Goal: Task Accomplishment & Management: Complete application form

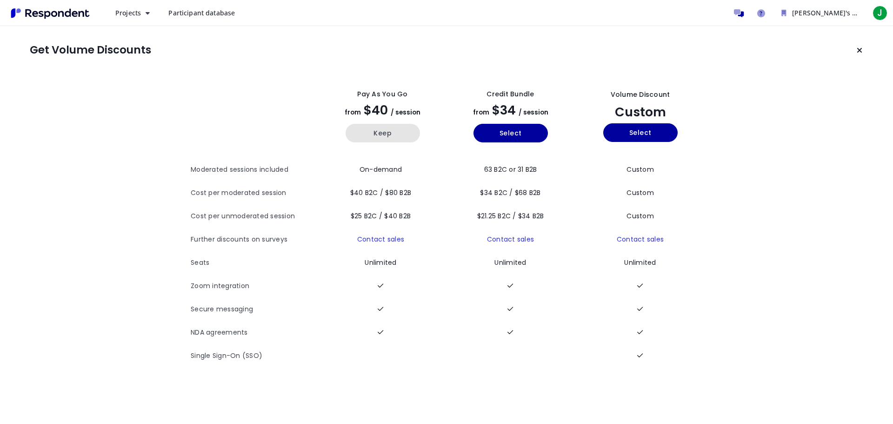
click at [386, 132] on button "Keep" at bounding box center [383, 133] width 74 height 19
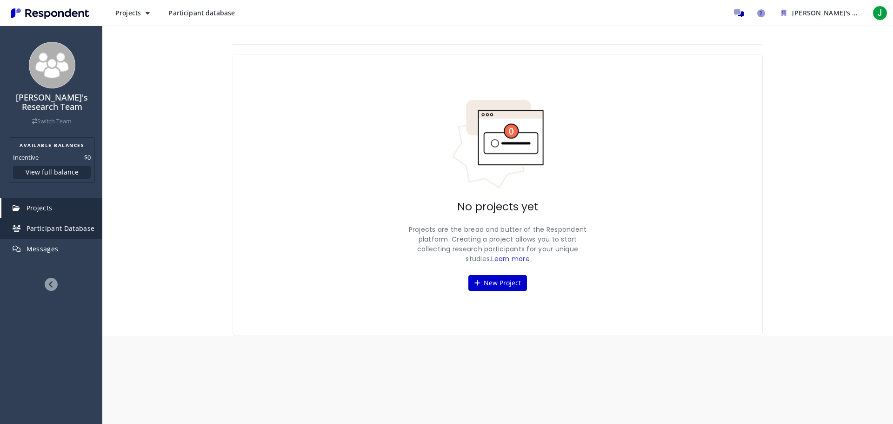
click at [55, 224] on span "Participant Database" at bounding box center [61, 228] width 68 height 9
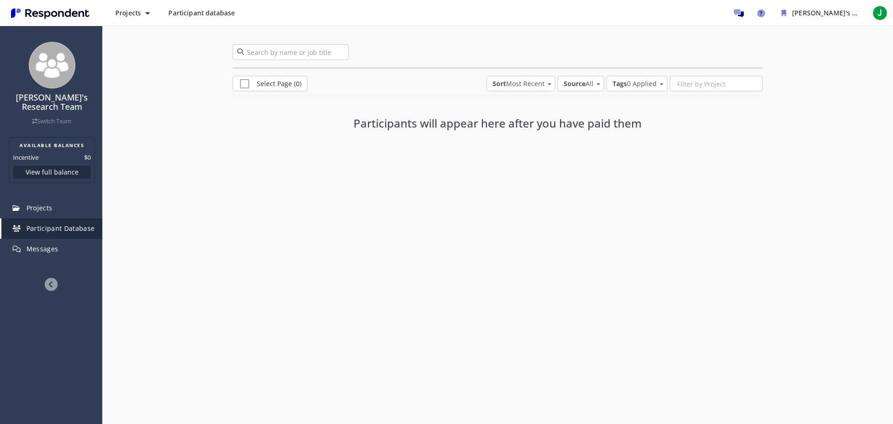
click at [310, 54] on input "search" at bounding box center [291, 52] width 116 height 16
drag, startPoint x: 282, startPoint y: 53, endPoint x: 234, endPoint y: 45, distance: 48.2
click at [234, 45] on input "single" at bounding box center [291, 52] width 116 height 16
type input "manager"
click at [58, 198] on link "Projects" at bounding box center [51, 208] width 101 height 20
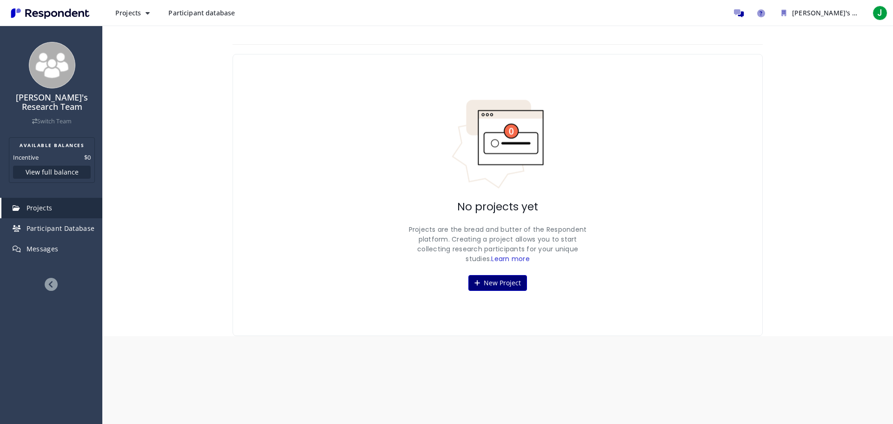
click at [508, 280] on button "New Project" at bounding box center [497, 283] width 59 height 16
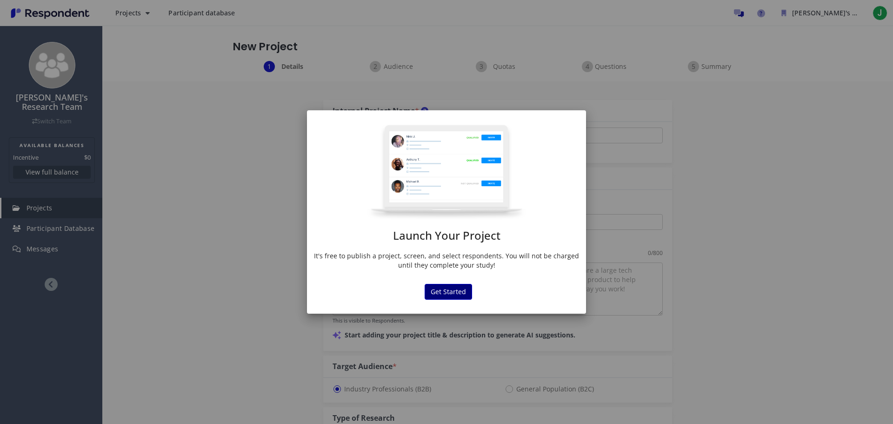
click at [452, 291] on button "Get Started" at bounding box center [448, 292] width 47 height 16
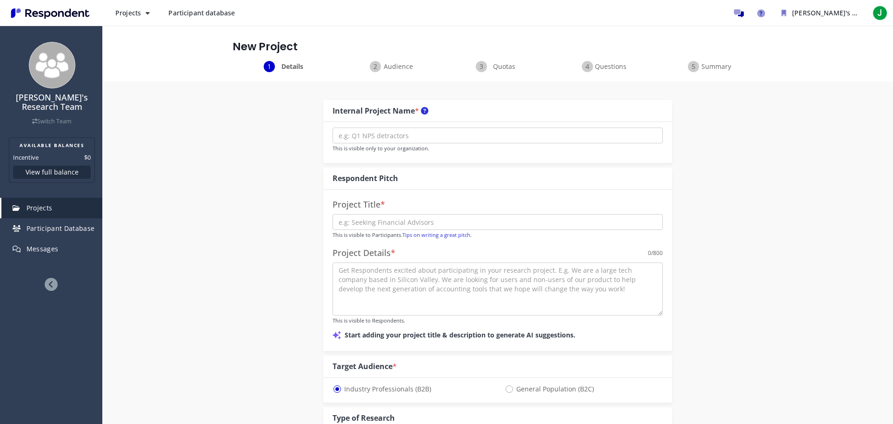
click at [428, 168] on img "Launch Your ..." at bounding box center [447, 192] width 80 height 48
click at [429, 168] on img "Launch Your ..." at bounding box center [447, 192] width 80 height 48
click at [407, 168] on img "Launch Your ..." at bounding box center [447, 192] width 80 height 48
click at [377, 168] on div "Launch Your Project It's free to publish a project, screen, and select responde…" at bounding box center [447, 205] width 140 height 75
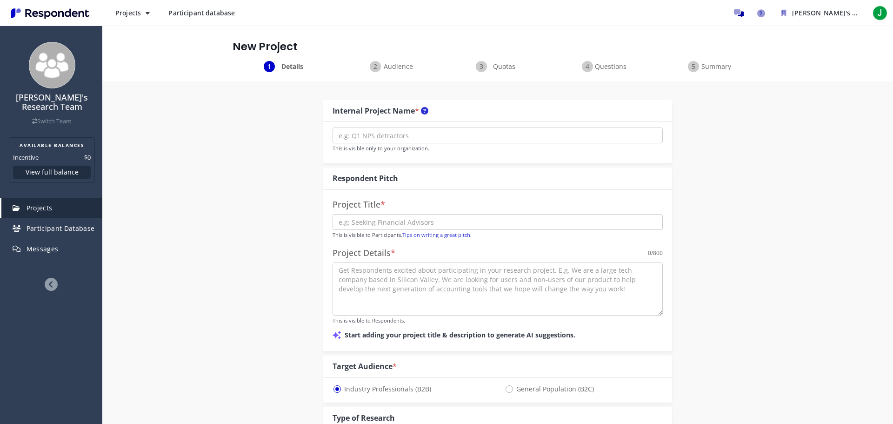
click at [394, 84] on div "Launch Your Project It's free to publish a project, screen, and select responde…" at bounding box center [446, 212] width 893 height 424
click at [411, 168] on img "Launch Your ..." at bounding box center [447, 192] width 80 height 48
click at [413, 168] on img "Launch Your ..." at bounding box center [447, 192] width 80 height 48
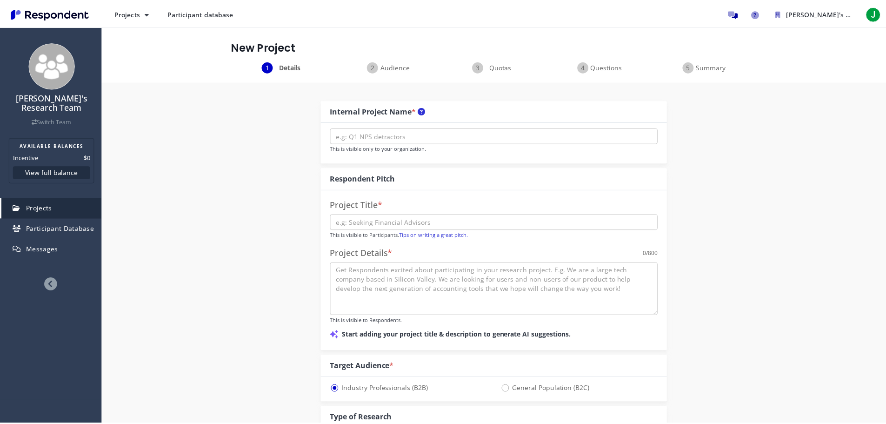
scroll to position [419, 0]
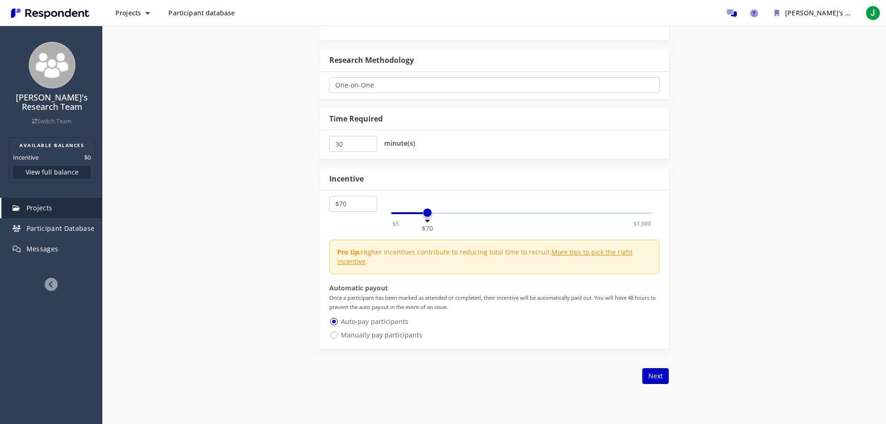
select select "number:100"
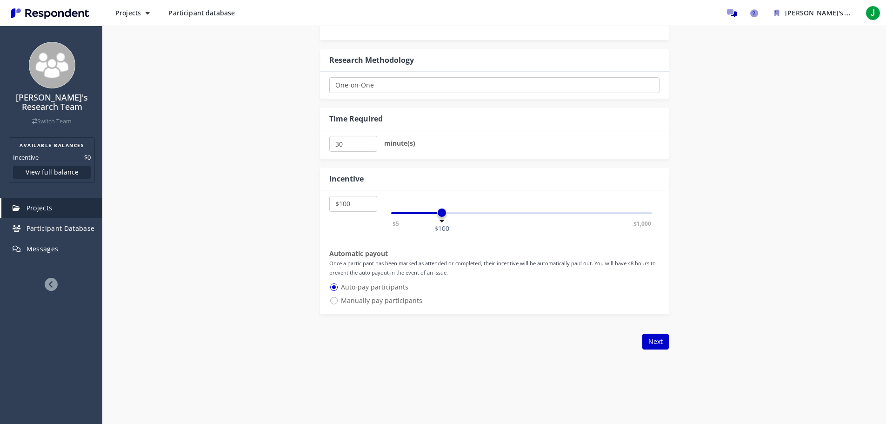
drag, startPoint x: 487, startPoint y: 211, endPoint x: 441, endPoint y: 211, distance: 45.6
click at [441, 211] on span at bounding box center [441, 212] width 9 height 9
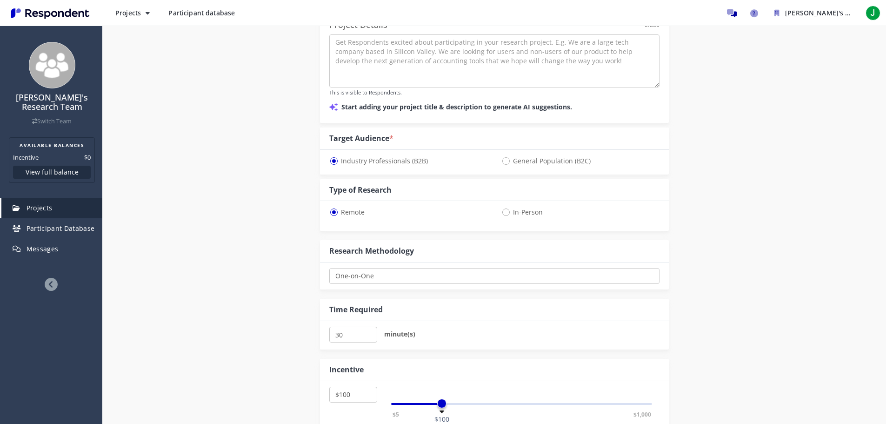
scroll to position [47, 0]
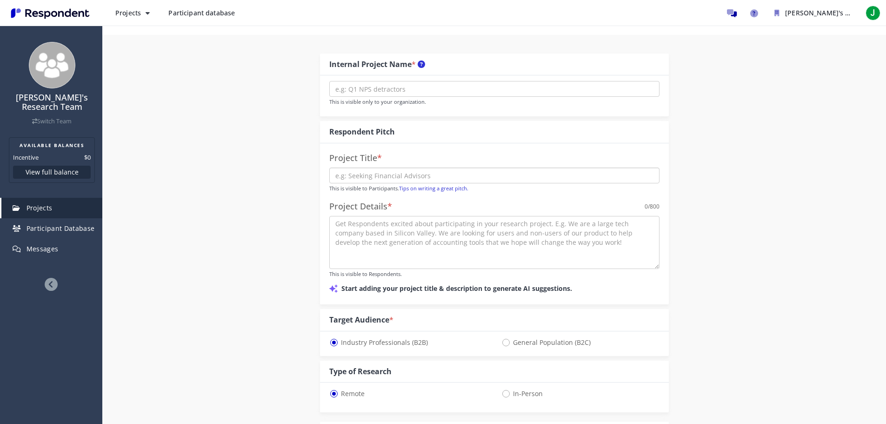
click at [400, 180] on input "text" at bounding box center [494, 175] width 330 height 16
type input "Single Family Office Research"
click at [413, 84] on input "text" at bounding box center [494, 89] width 330 height 16
type input "SFO"
click at [440, 254] on textarea at bounding box center [494, 242] width 330 height 53
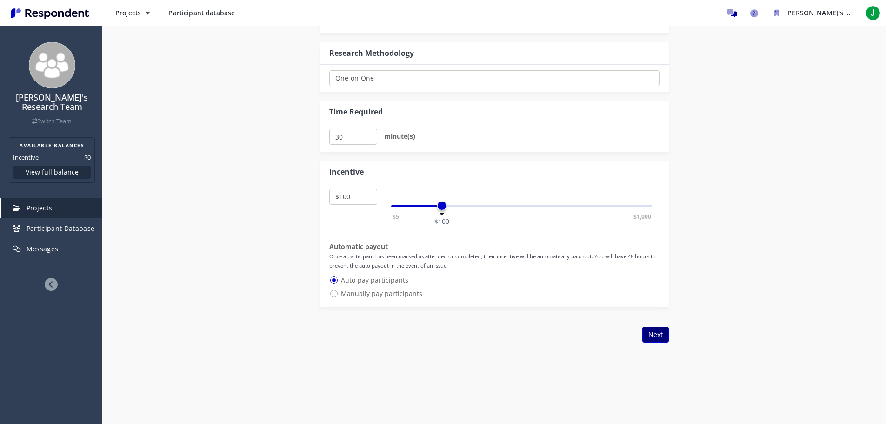
scroll to position [465, 0]
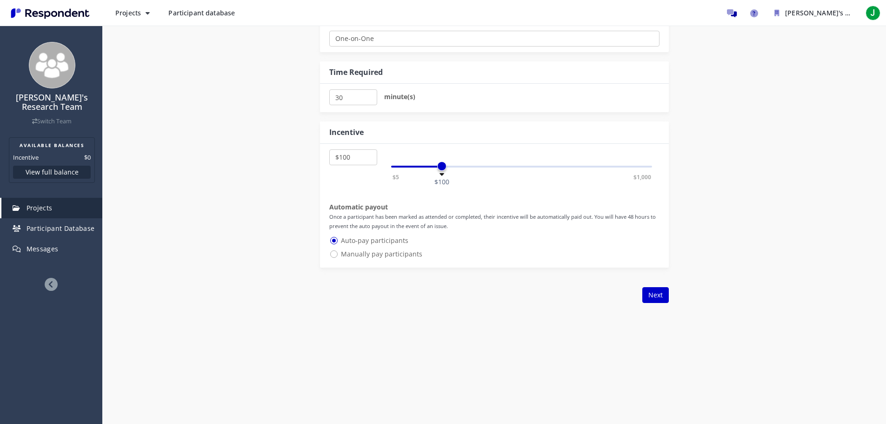
type textarea "Recruiting for interviews"
click at [390, 249] on span "Manually pay participants" at bounding box center [375, 253] width 93 height 11
click at [335, 250] on input "Manually pay participants" at bounding box center [332, 253] width 6 height 6
radio input "true"
click at [644, 292] on button "Next" at bounding box center [655, 295] width 27 height 16
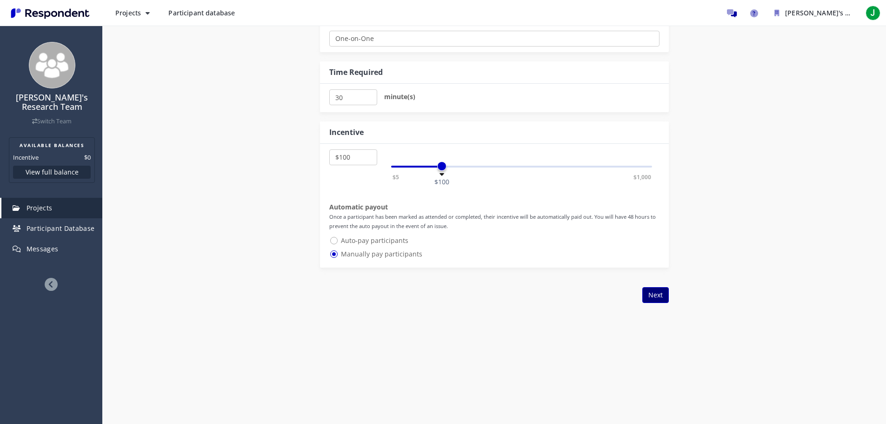
scroll to position [0, 0]
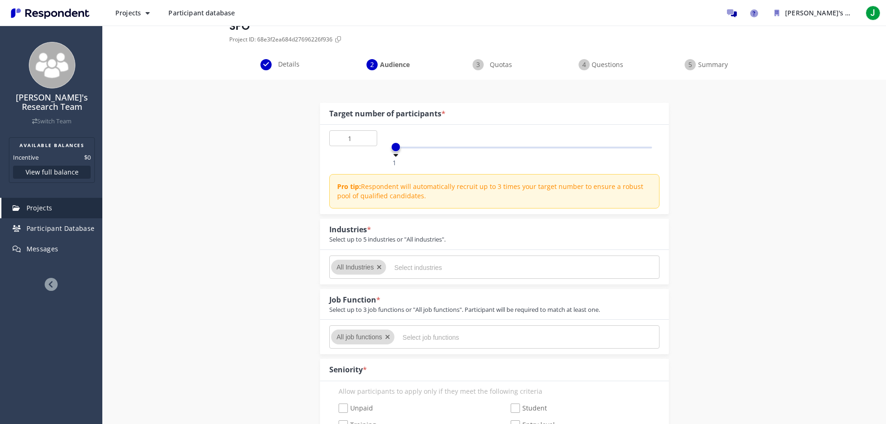
scroll to position [140, 0]
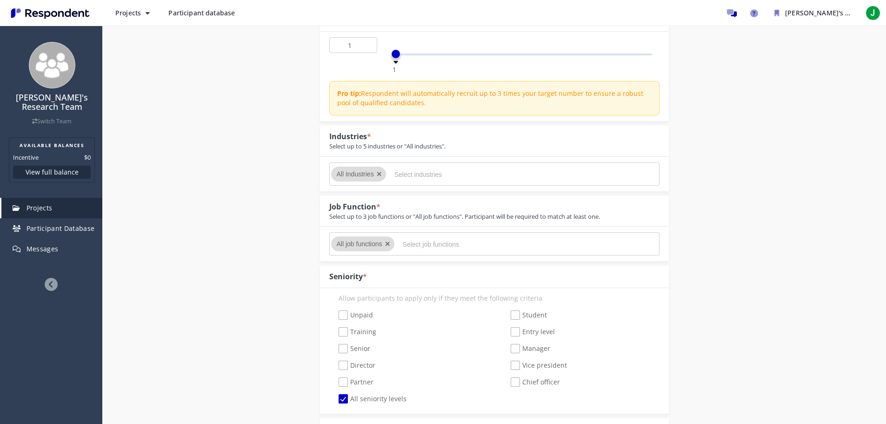
click at [424, 176] on input "Select industries" at bounding box center [464, 174] width 140 height 16
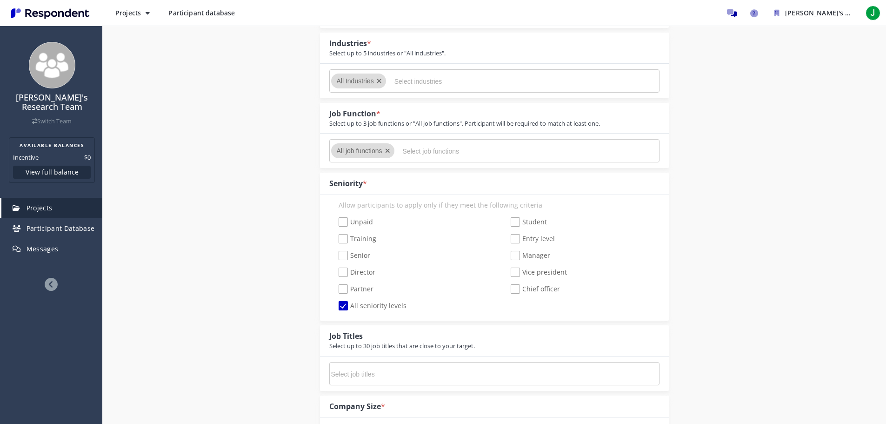
scroll to position [326, 0]
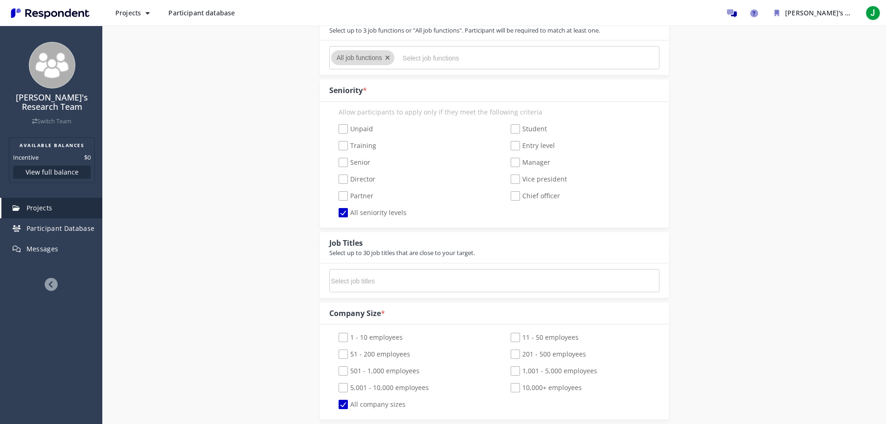
click at [407, 279] on input "Select job titles" at bounding box center [401, 281] width 140 height 16
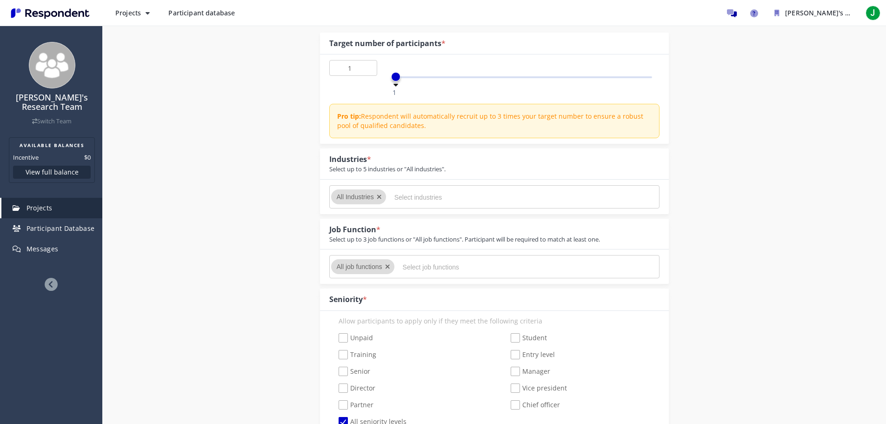
scroll to position [140, 0]
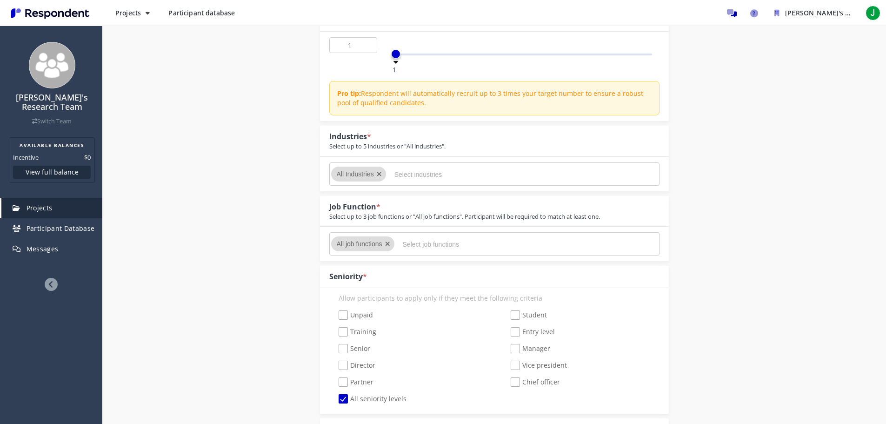
click at [425, 172] on input "Select industries" at bounding box center [464, 174] width 140 height 16
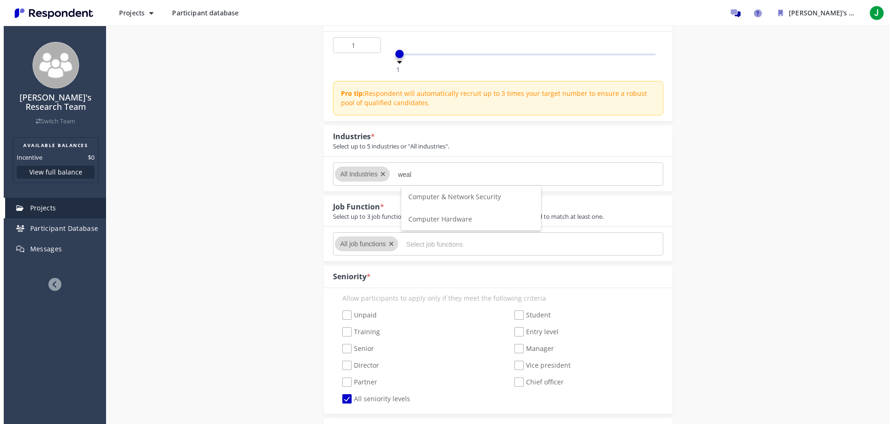
scroll to position [0, 0]
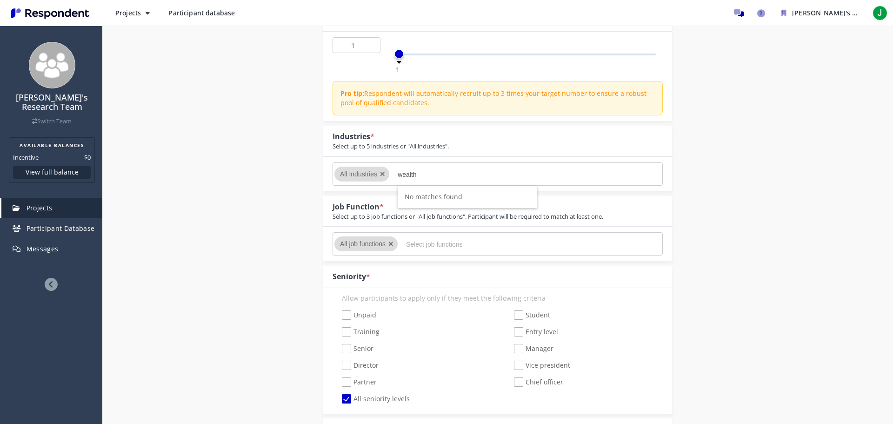
type input "wealth"
click at [382, 172] on div at bounding box center [384, 173] width 9 height 15
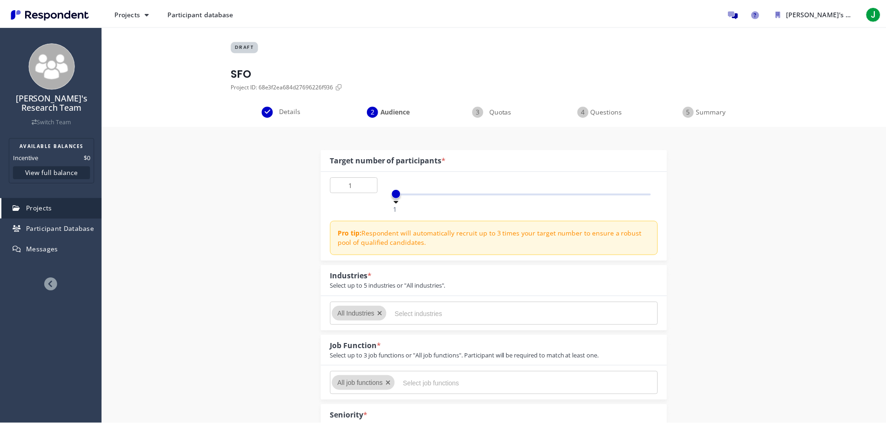
scroll to position [140, 0]
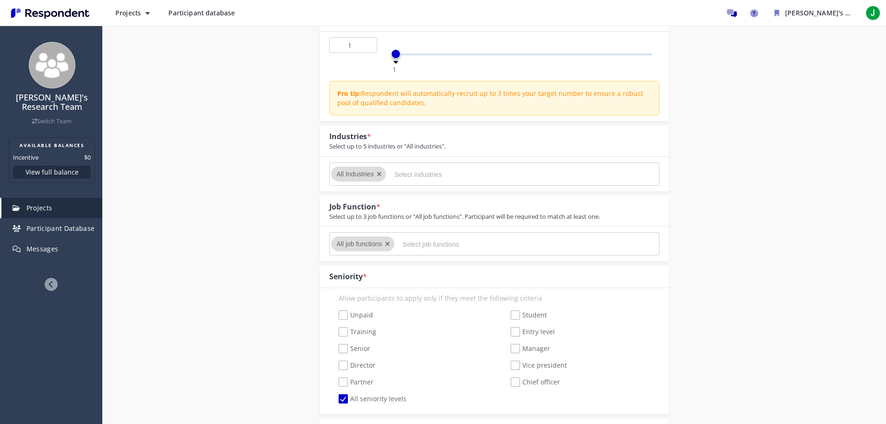
click at [382, 173] on div at bounding box center [381, 173] width 9 height 15
click at [379, 173] on icon "Remove All Industries" at bounding box center [379, 174] width 5 height 7
click at [378, 172] on icon "Remove All Industries" at bounding box center [379, 174] width 5 height 7
click at [413, 175] on input "Select industries" at bounding box center [464, 174] width 140 height 16
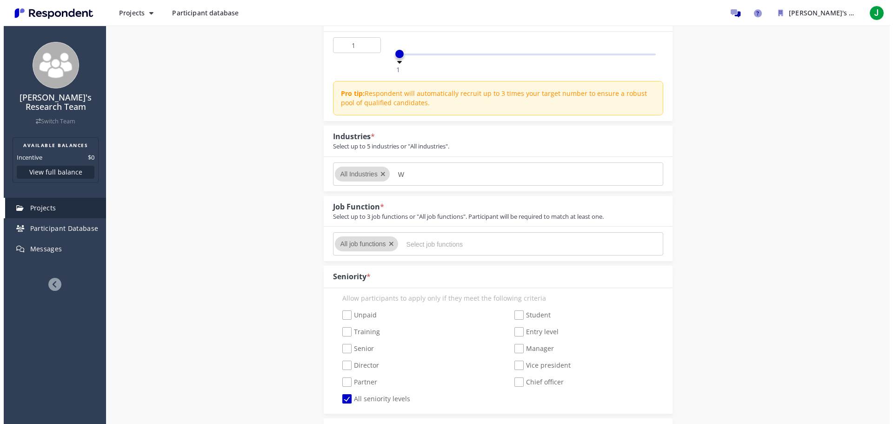
scroll to position [0, 0]
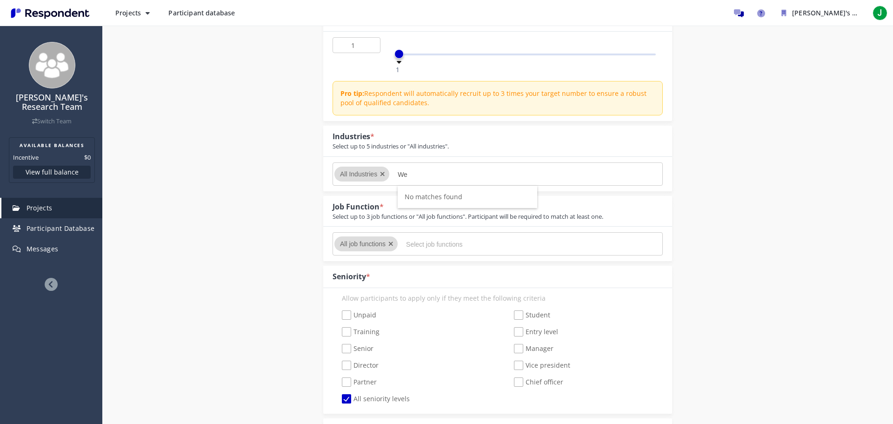
type input "W"
drag, startPoint x: 408, startPoint y: 172, endPoint x: 396, endPoint y: 172, distance: 12.6
click at [396, 172] on div "Family" at bounding box center [465, 173] width 144 height 15
type input "Fin"
click at [438, 194] on span "Fin ancial Services" at bounding box center [433, 196] width 56 height 9
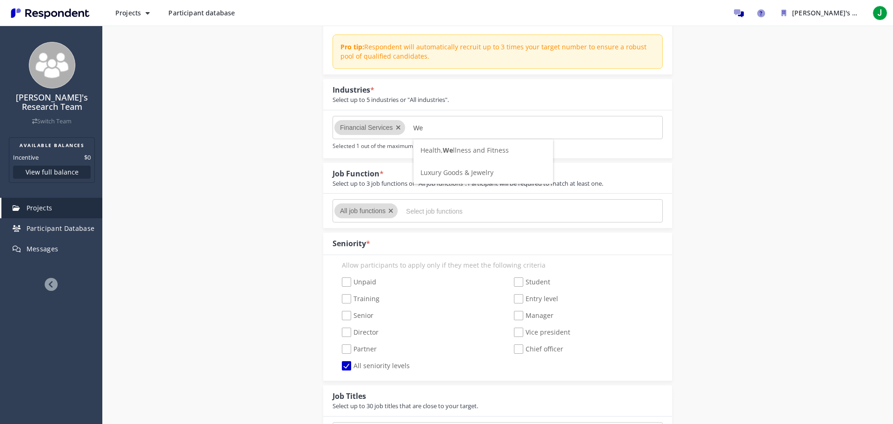
type input "W"
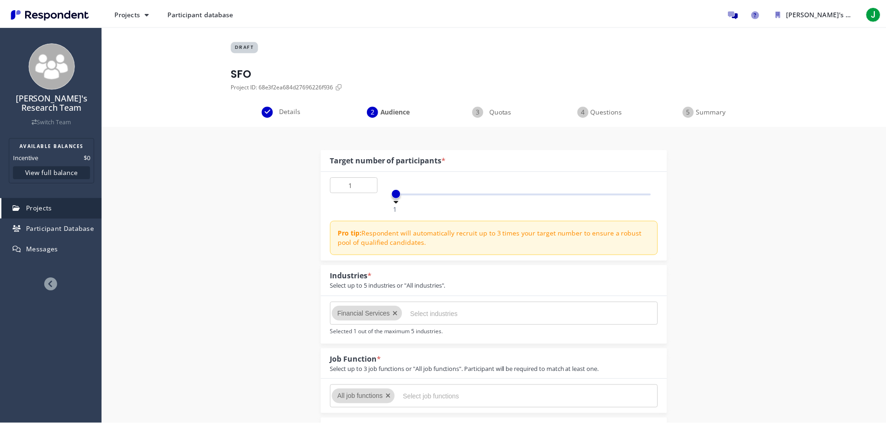
scroll to position [186, 0]
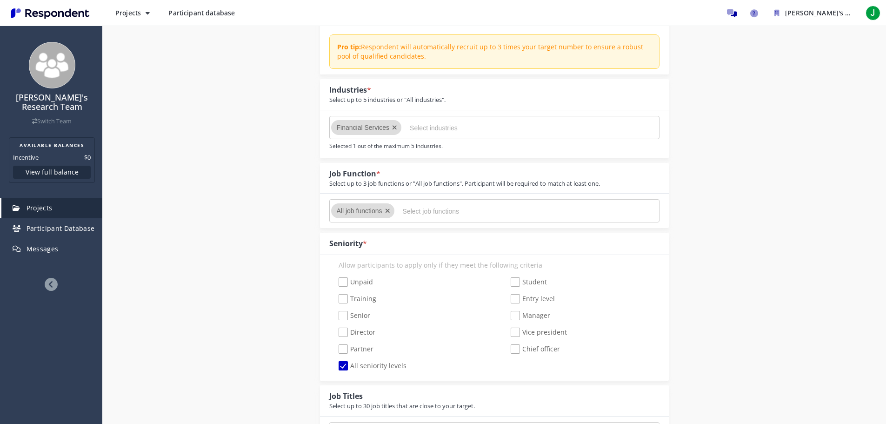
click at [493, 126] on input "Select industries" at bounding box center [480, 128] width 140 height 16
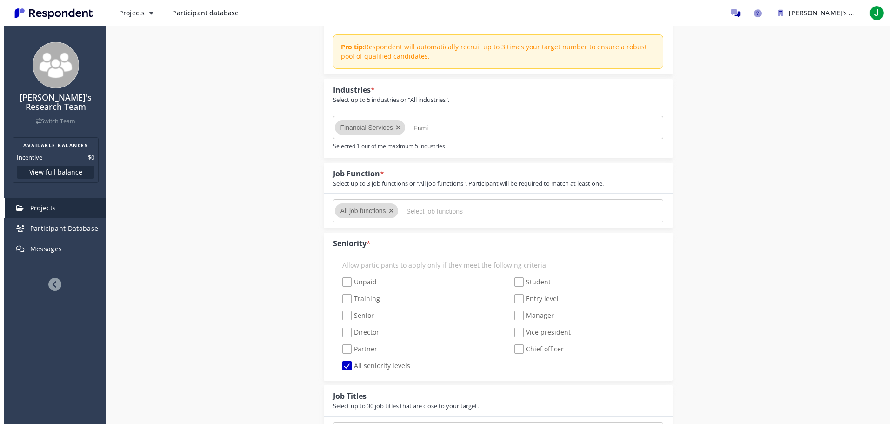
scroll to position [0, 0]
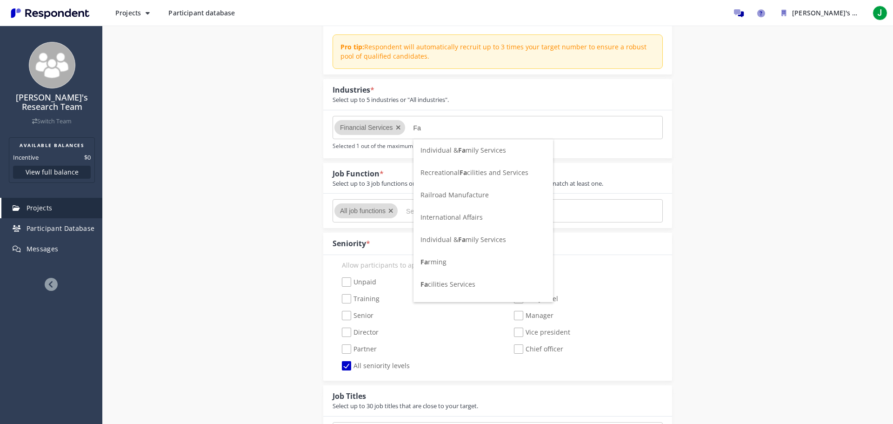
type input "F"
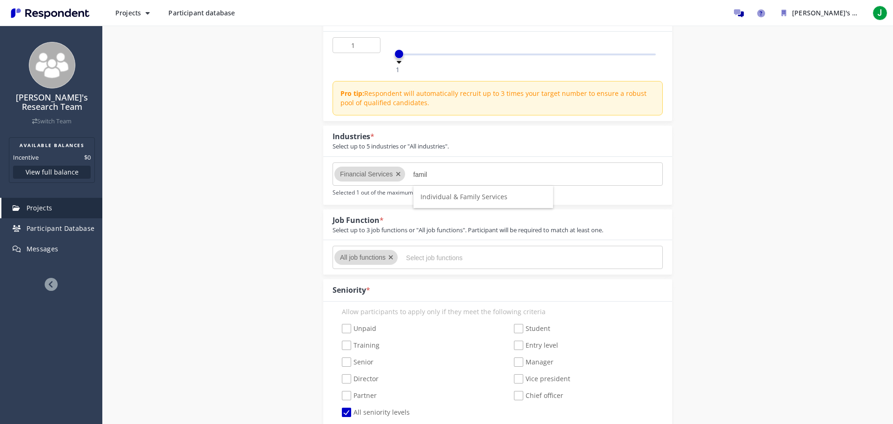
type input "famil"
drag, startPoint x: 444, startPoint y: 174, endPoint x: 404, endPoint y: 173, distance: 40.0
click at [404, 173] on md-chips-wrap "Financial Services asse" at bounding box center [497, 173] width 330 height 23
type input "inves"
click at [482, 218] on span "Investment Management" at bounding box center [459, 218] width 78 height 9
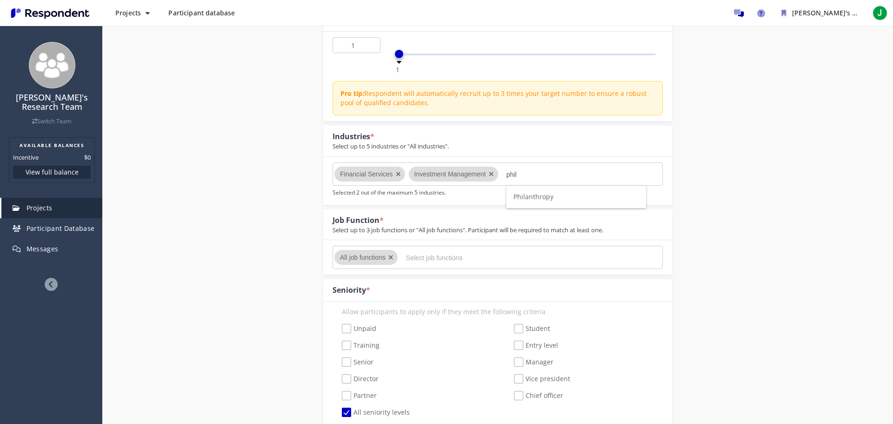
type input "phil"
click at [607, 193] on li "Philanthropy" at bounding box center [576, 197] width 140 height 22
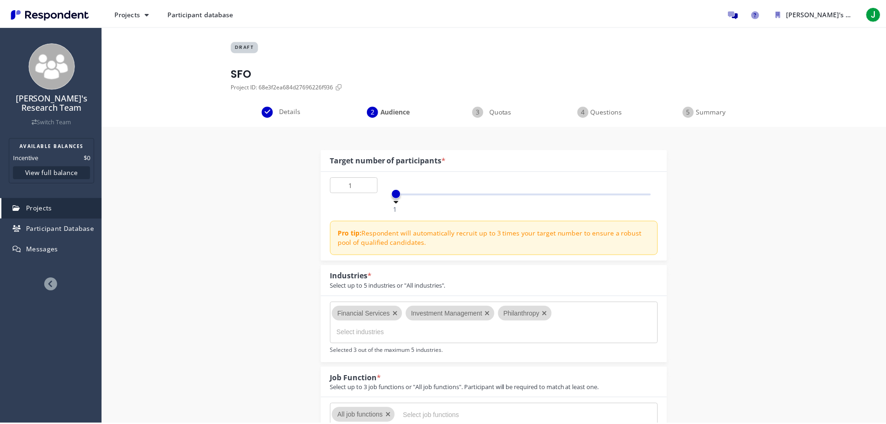
scroll to position [140, 0]
